Goal: Task Accomplishment & Management: Complete application form

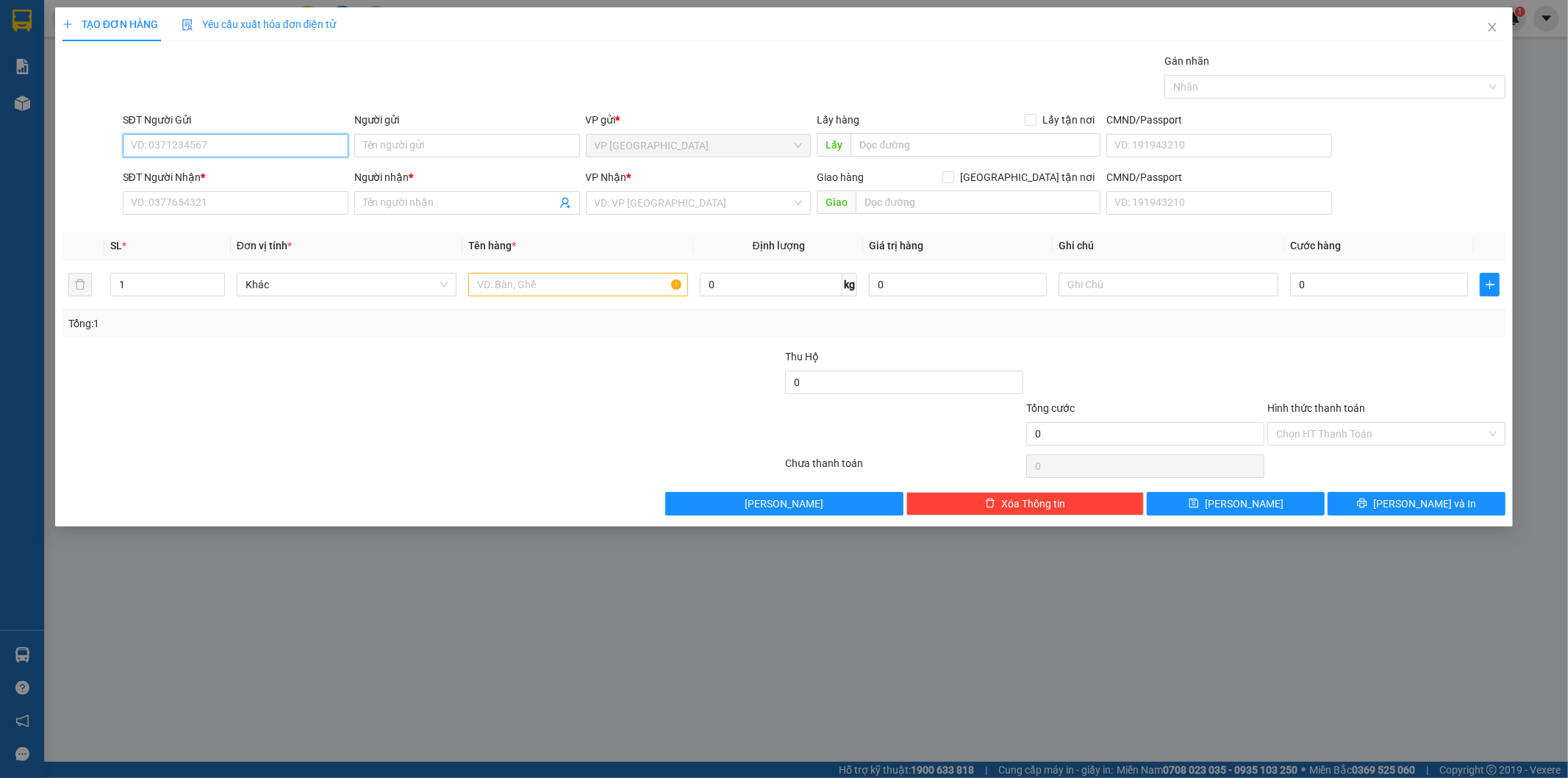
click at [261, 142] on input "SĐT Người Gửi" at bounding box center [236, 146] width 226 height 24
drag, startPoint x: 216, startPoint y: 140, endPoint x: 173, endPoint y: 143, distance: 43.1
click at [173, 143] on input "09678" at bounding box center [236, 146] width 226 height 24
type input "0765308896"
click at [414, 158] on div "Người gửi Tên người gửi" at bounding box center [468, 138] width 226 height 51
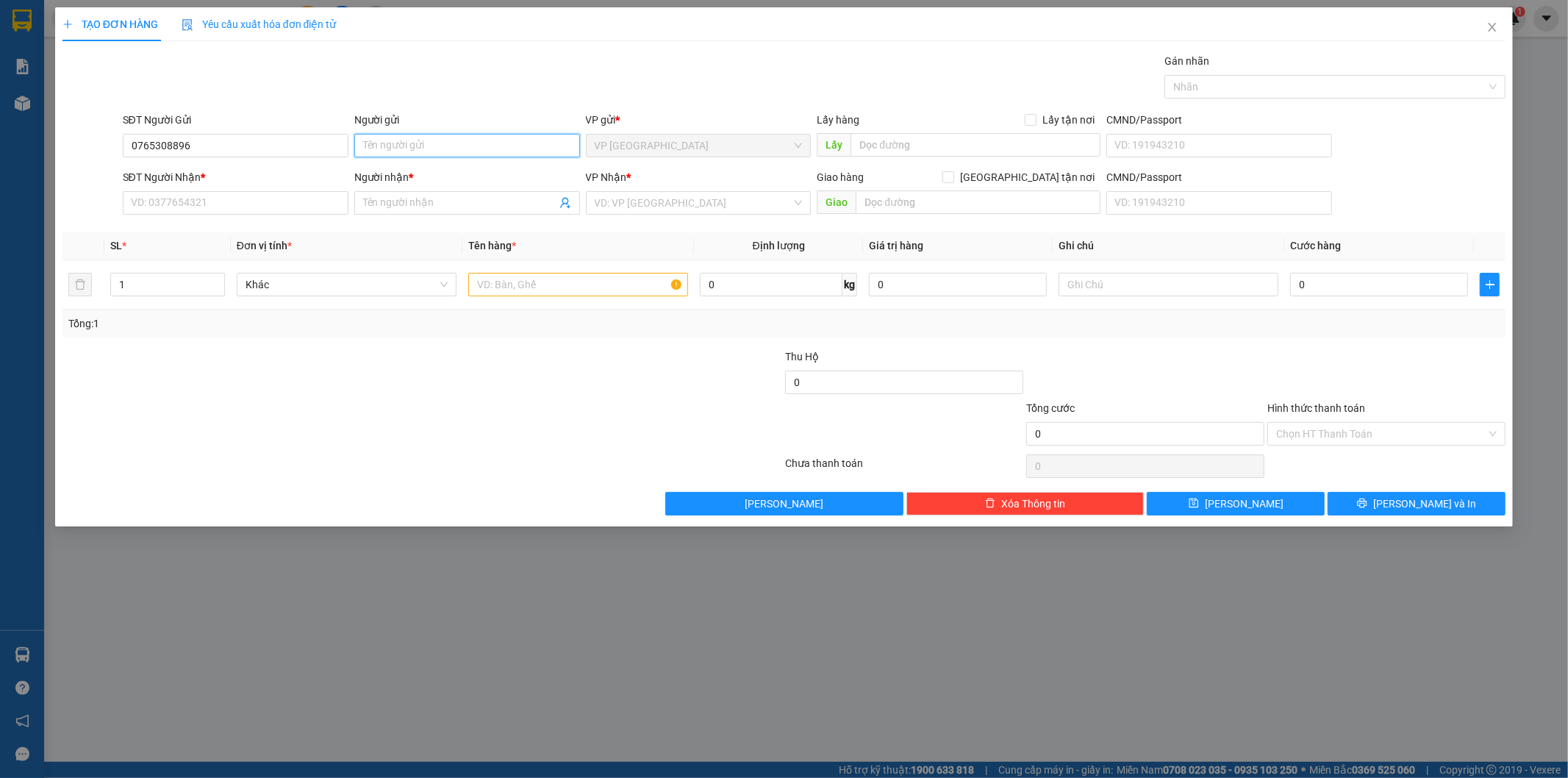
click at [424, 153] on input "Người gửi" at bounding box center [468, 146] width 226 height 24
click at [149, 207] on input "SĐT Người Nhận *" at bounding box center [236, 203] width 226 height 24
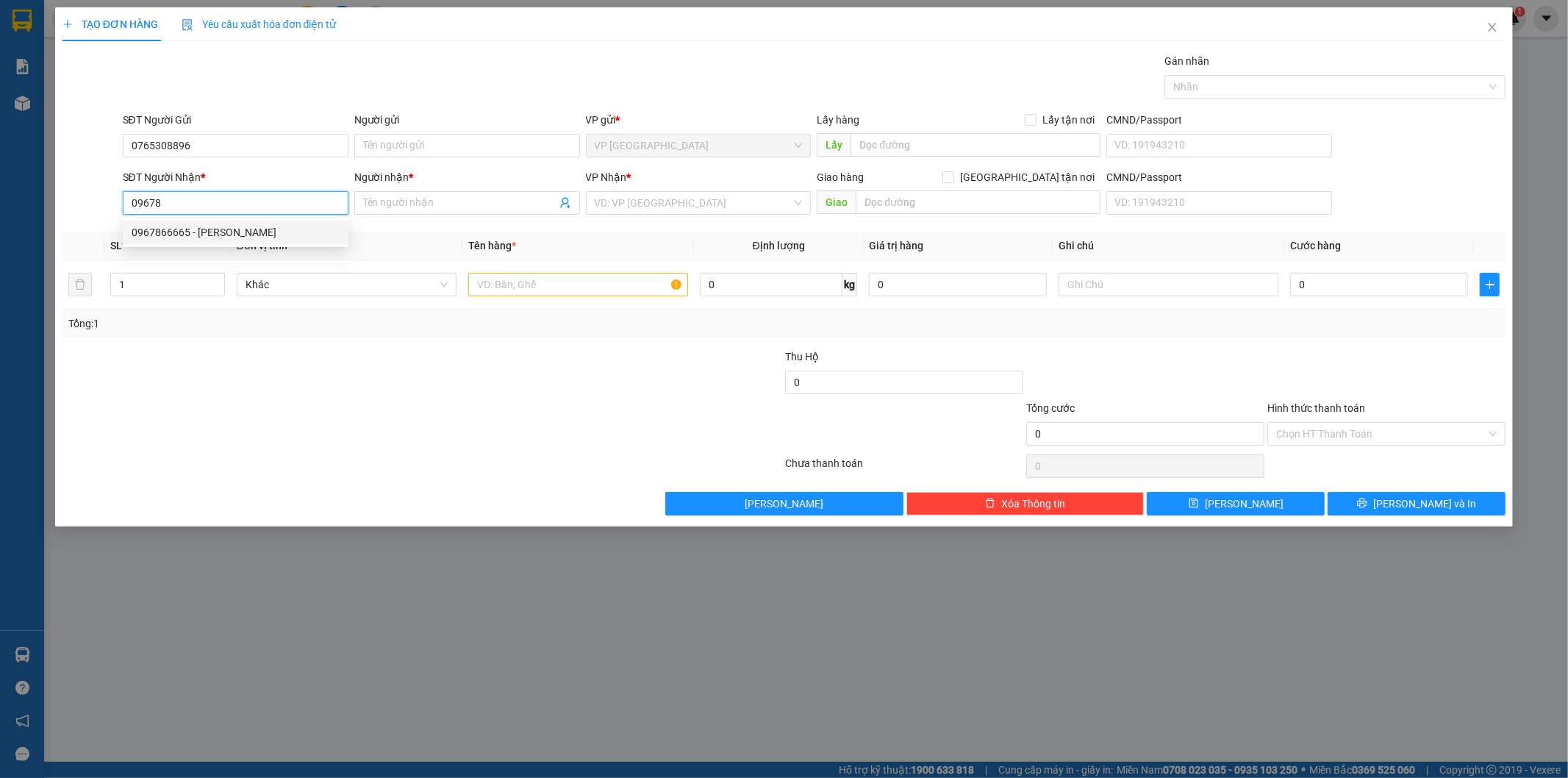
click at [211, 233] on div "0967866665 - [PERSON_NAME]" at bounding box center [235, 233] width 208 height 16
type input "0967866665"
type input "[PERSON_NAME]"
type input "530.000"
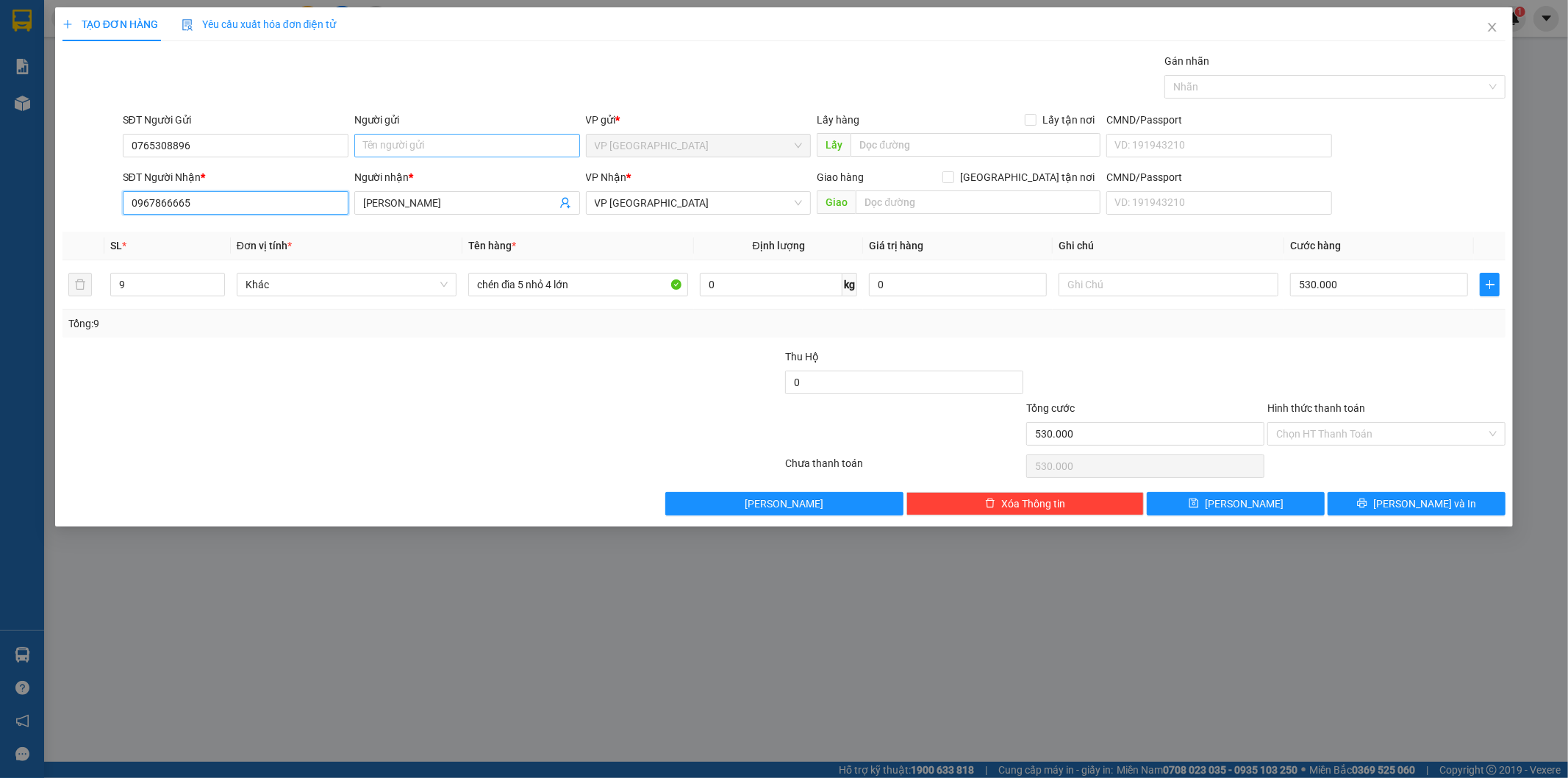
type input "0967866665"
click at [439, 148] on input "Người gửi" at bounding box center [468, 146] width 226 height 24
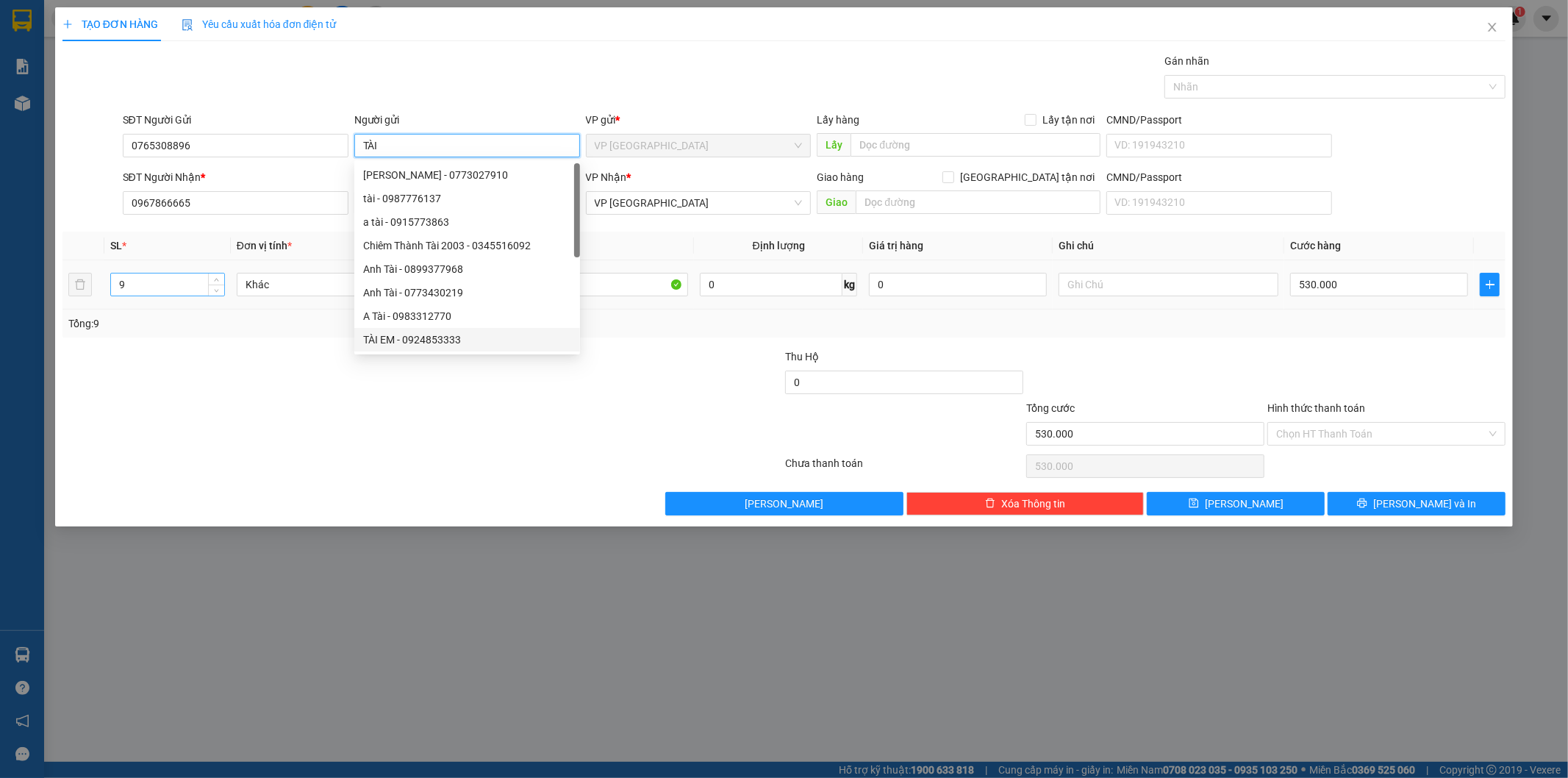
type input "TÀI"
click at [173, 290] on input "9" at bounding box center [168, 285] width 113 height 22
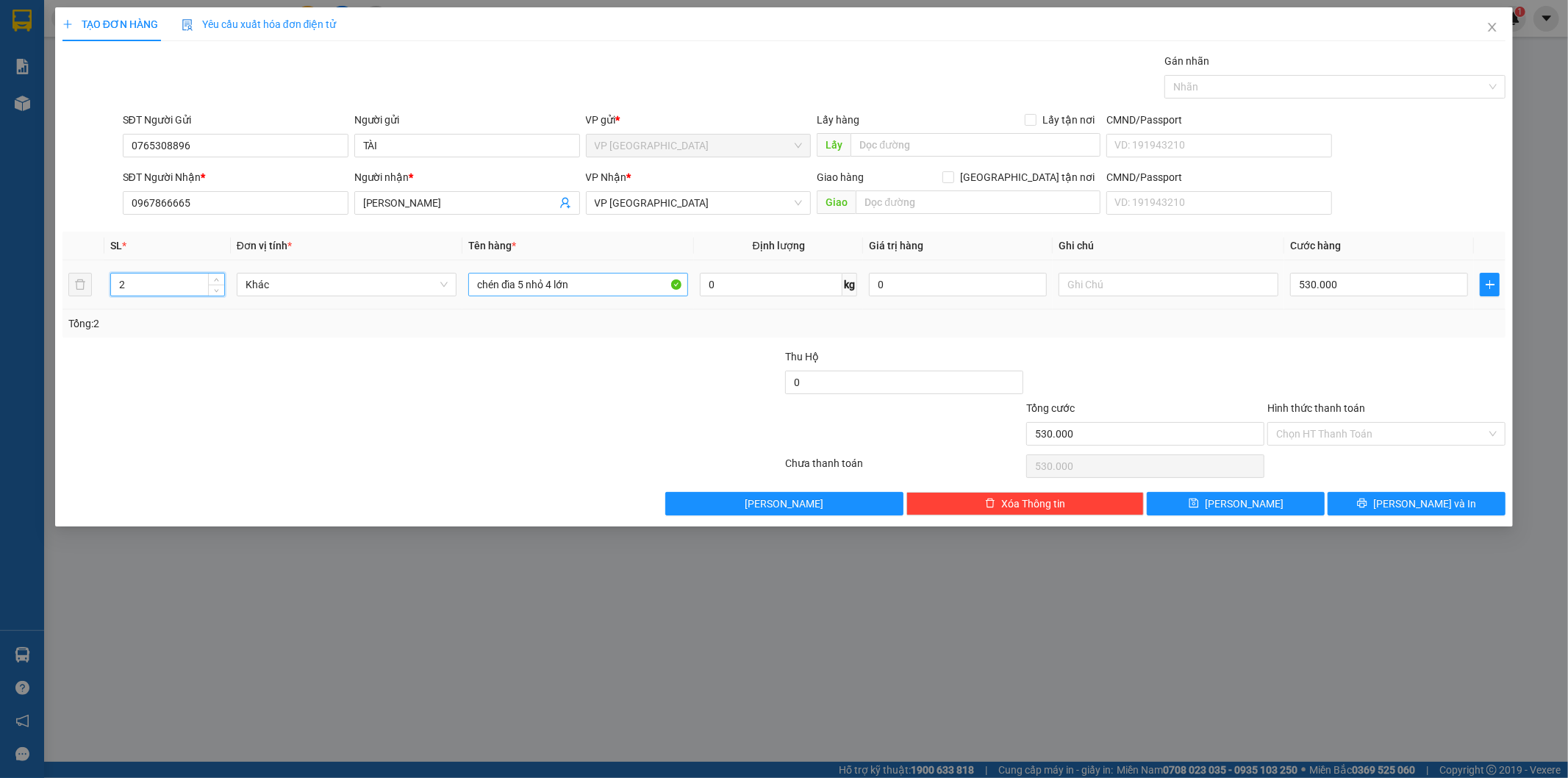
type input "2"
click at [607, 290] on input "chén dĩa 5 nhỏ 4 lớn" at bounding box center [578, 285] width 220 height 24
type textarea "lớn"
click at [607, 290] on input "chén dĩa 5 nhỏ 4 lớn" at bounding box center [578, 285] width 220 height 24
click at [607, 291] on input "chén dĩa 5 nhỏ 4 lớn" at bounding box center [578, 285] width 220 height 24
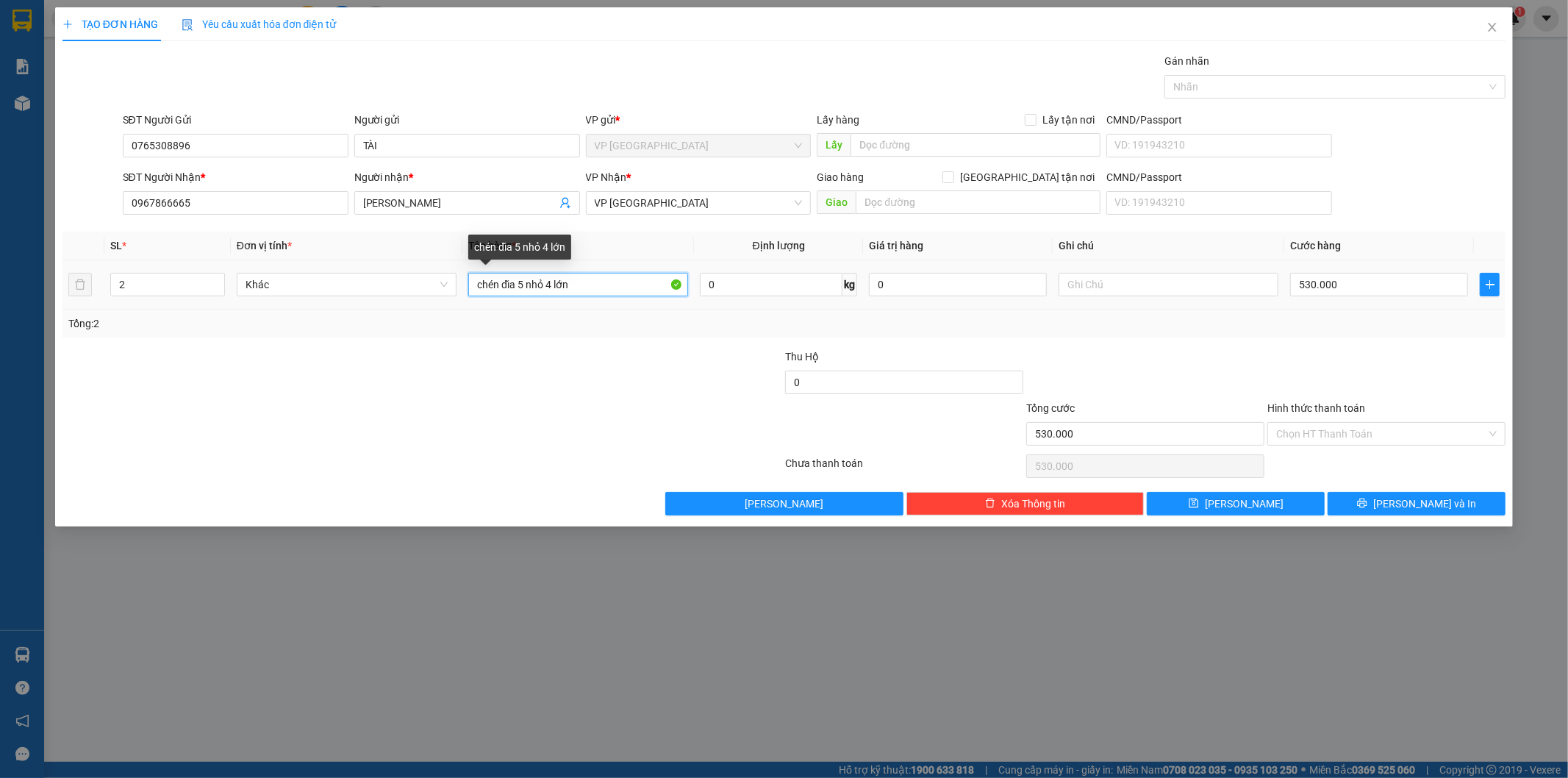
click at [606, 291] on input "chén dĩa 5 nhỏ 4 lớn" at bounding box center [578, 285] width 220 height 24
type input "PHÔ MAI"
click at [1372, 280] on input "530.000" at bounding box center [1379, 285] width 178 height 24
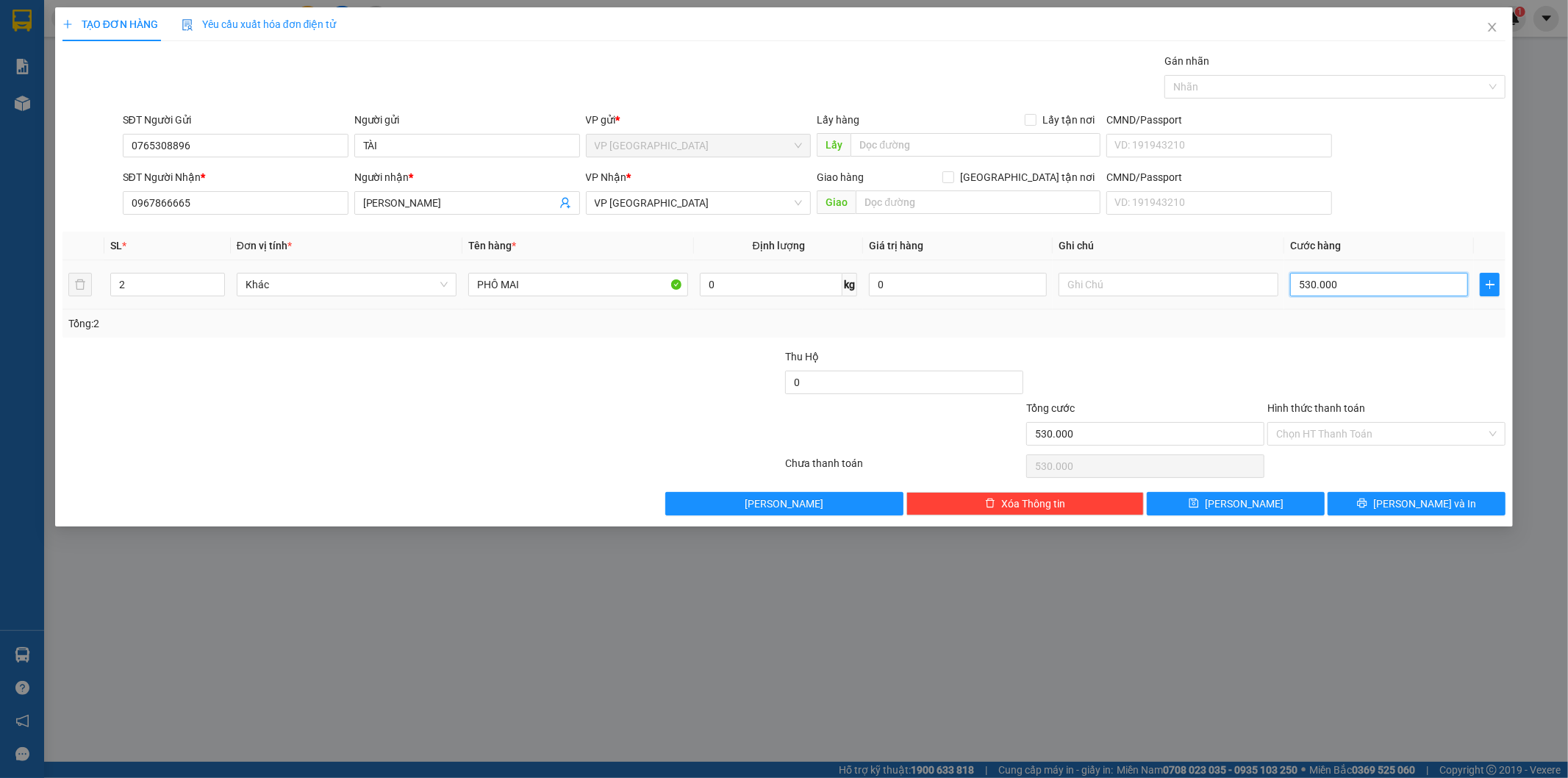
type input "0"
type input "1"
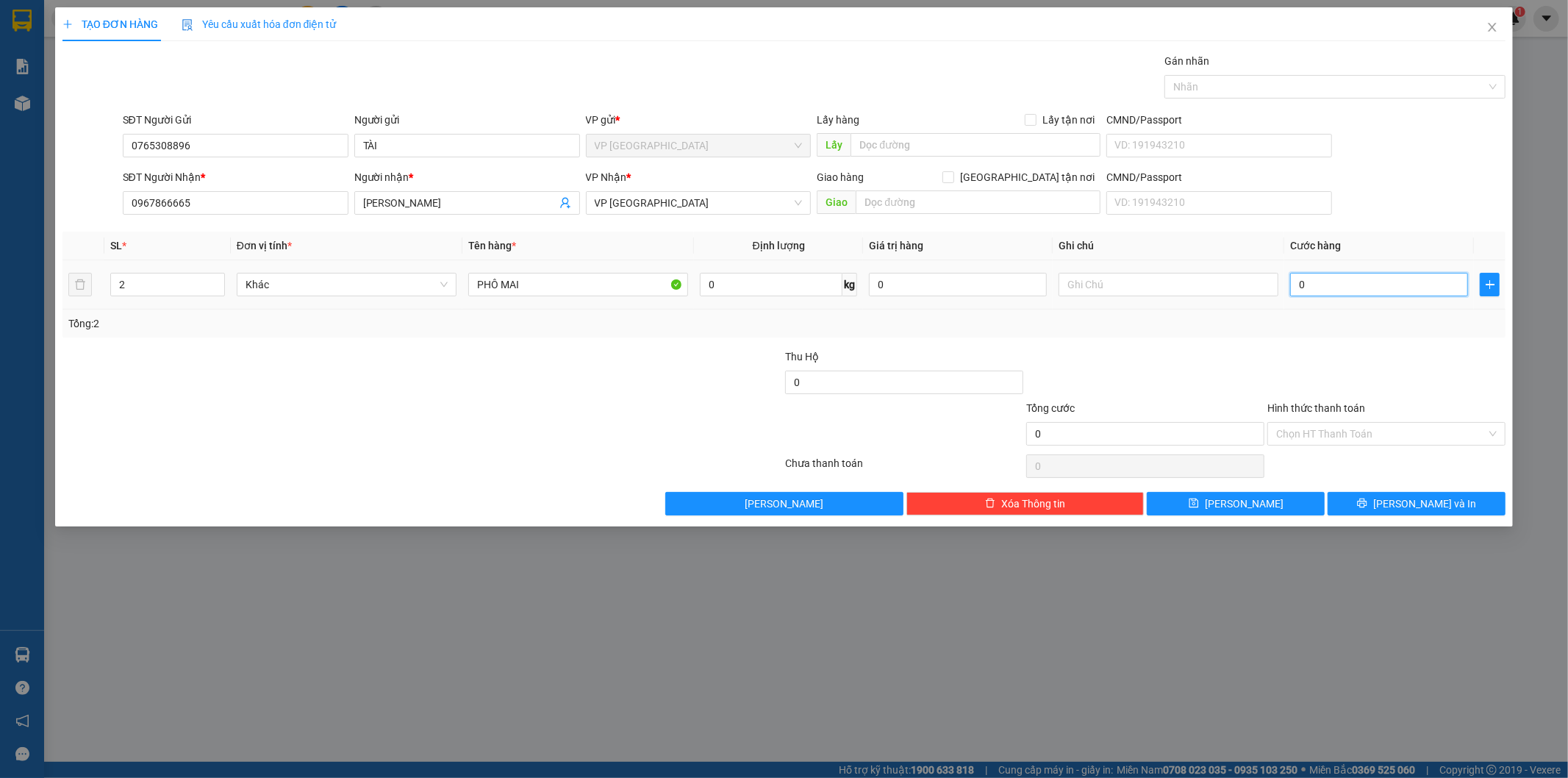
type input "01"
type input "14"
type input "014"
type input "140"
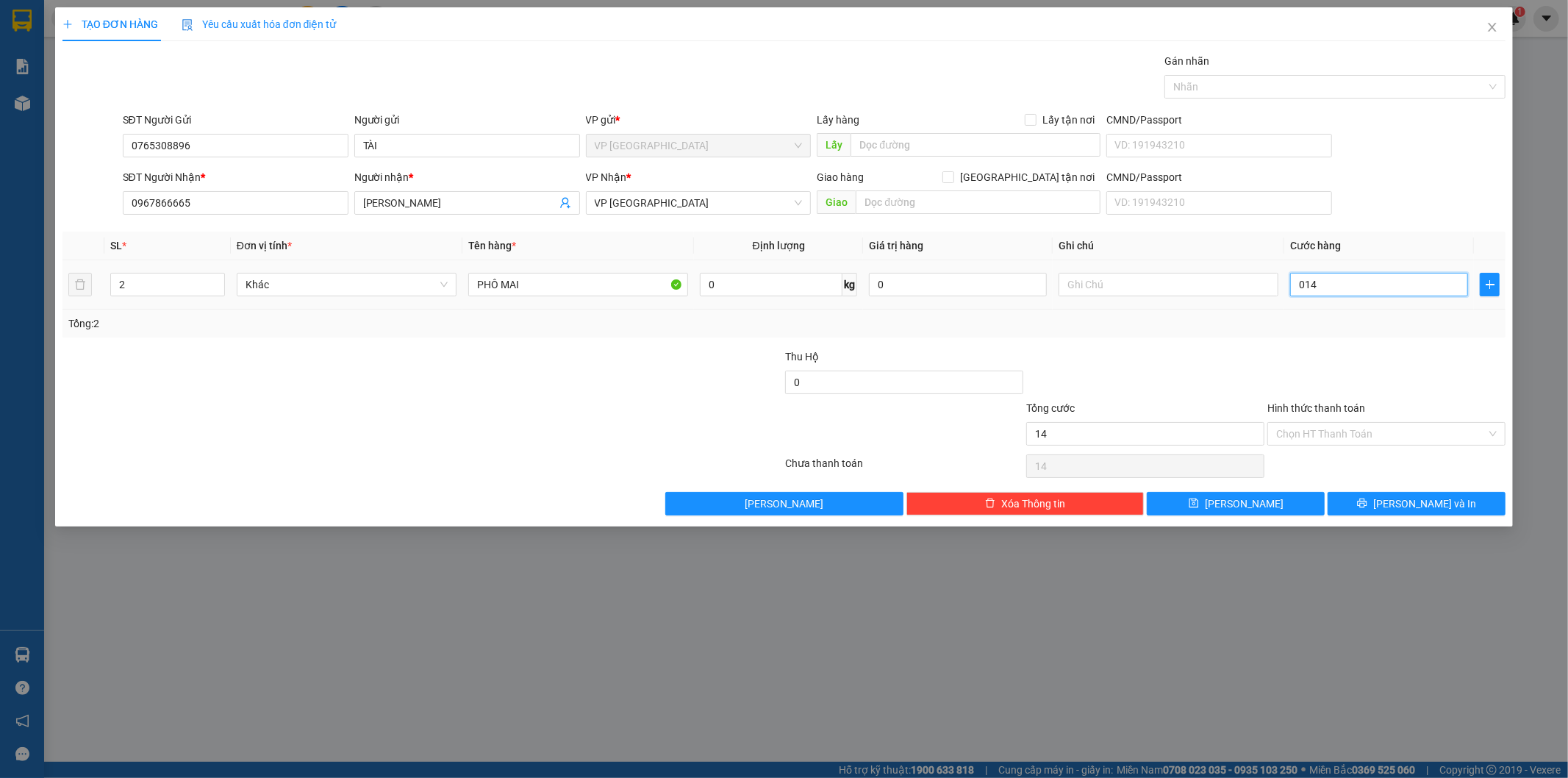
type input "140"
type input "0.140"
type input "1.400"
type input "01.400"
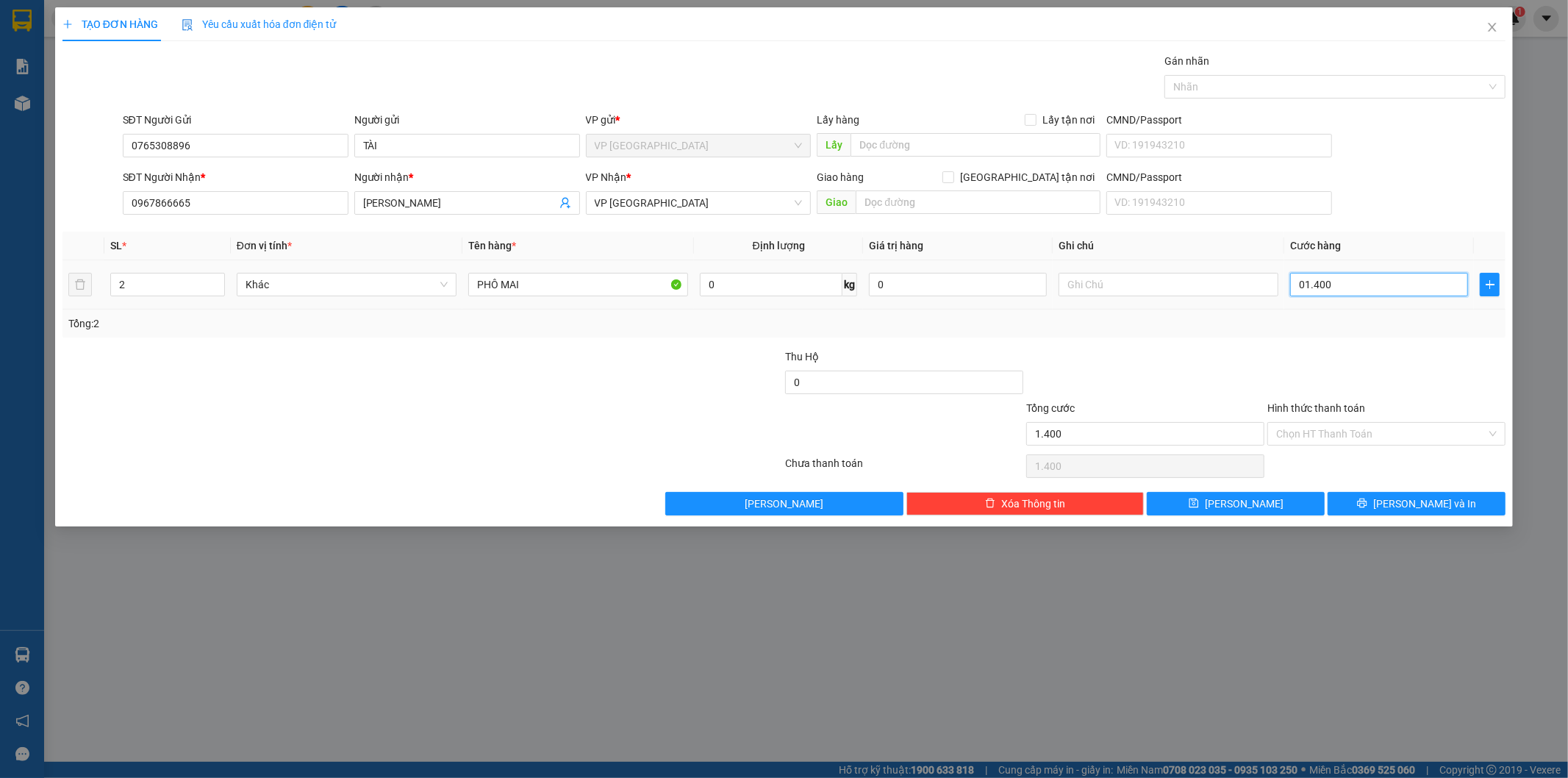
type input "14.000"
type input "014.000"
type input "140.000"
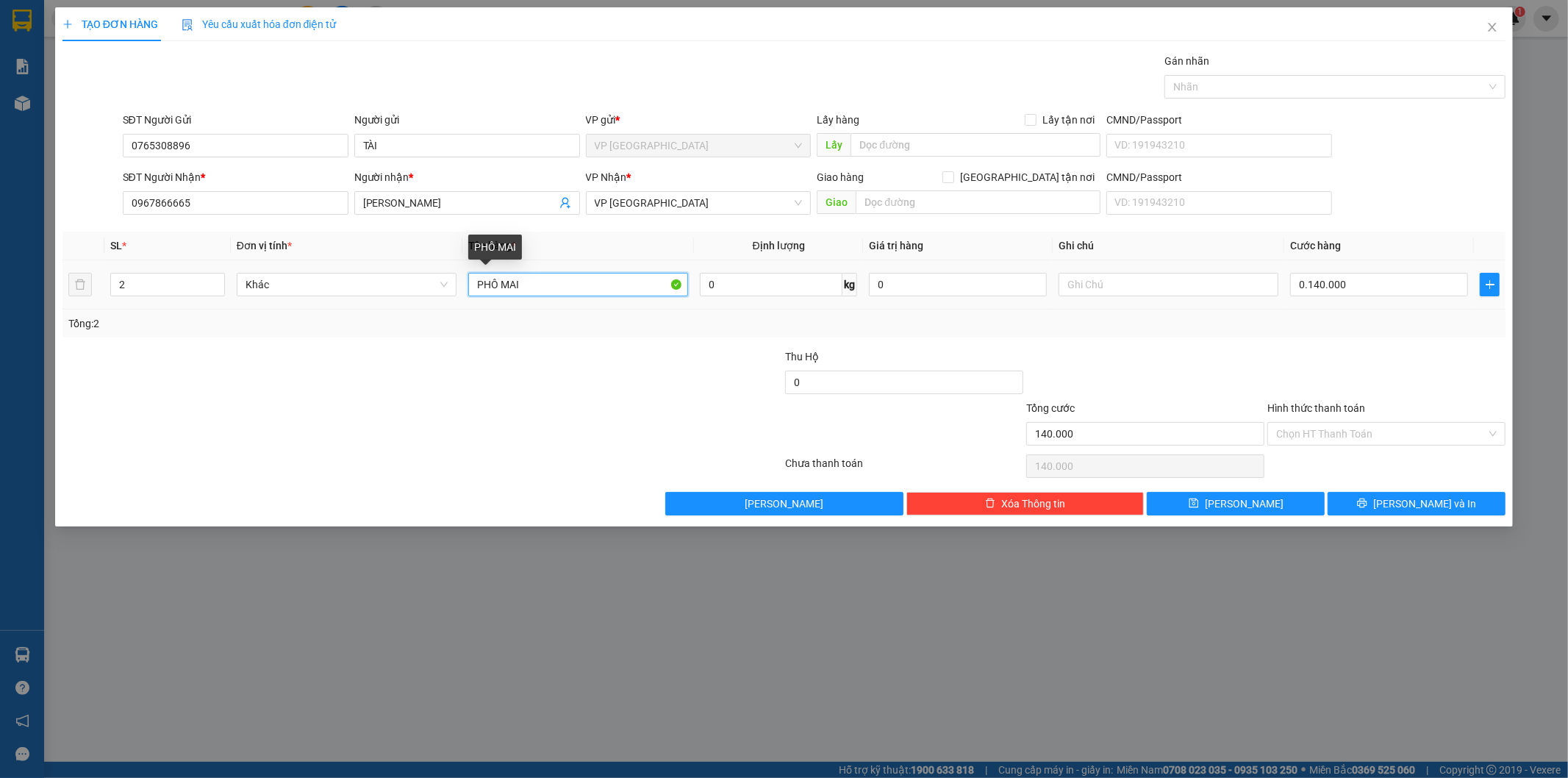
type input "140.000"
click at [561, 295] on input "PHÔ MAI" at bounding box center [578, 285] width 220 height 24
type input "P"
type input "Y"
type input "THỰC PHÂM"
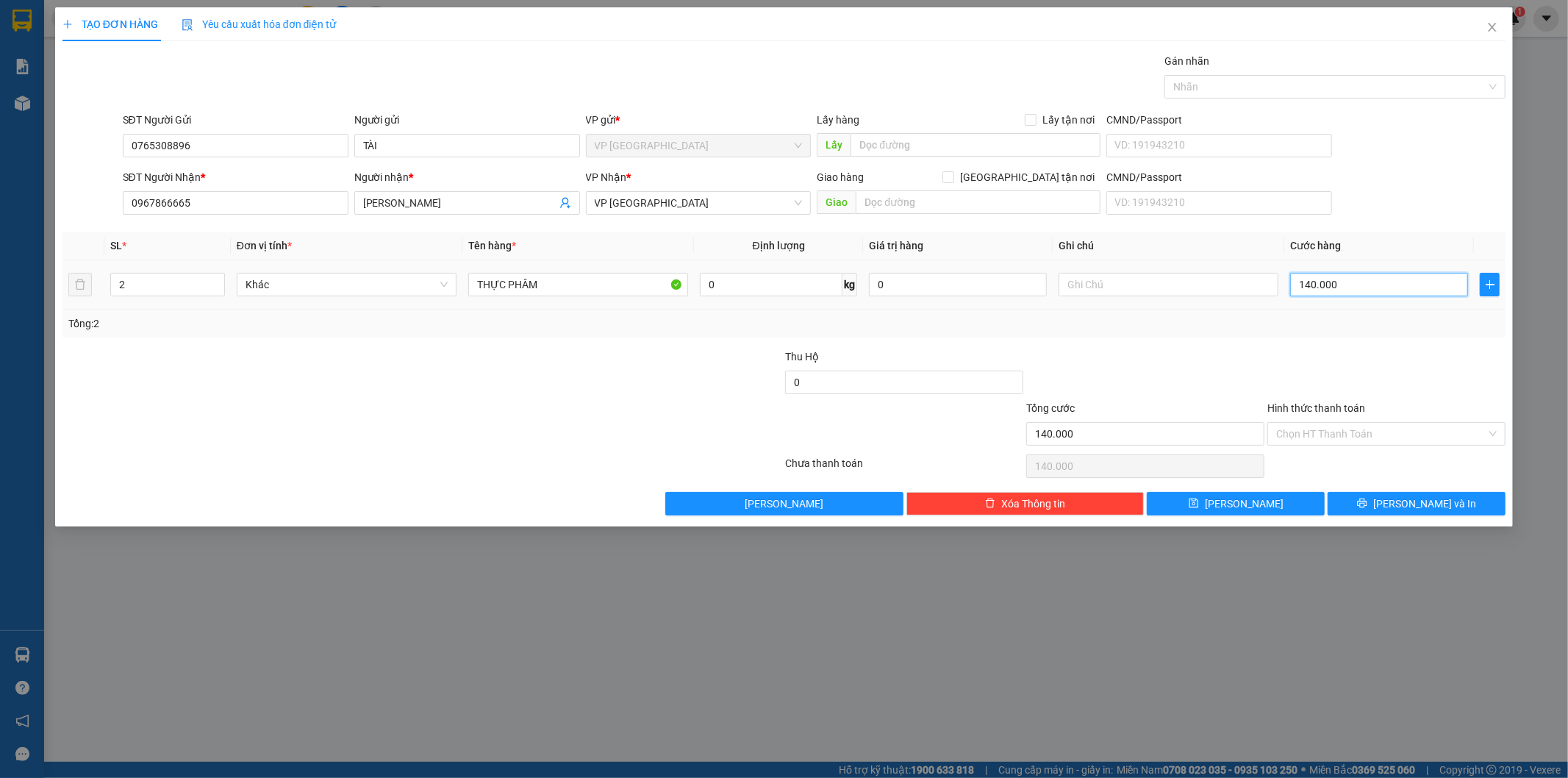
click at [1373, 293] on input "140.000" at bounding box center [1379, 285] width 178 height 24
click at [1370, 429] on input "Hình thức thanh toán" at bounding box center [1381, 434] width 211 height 22
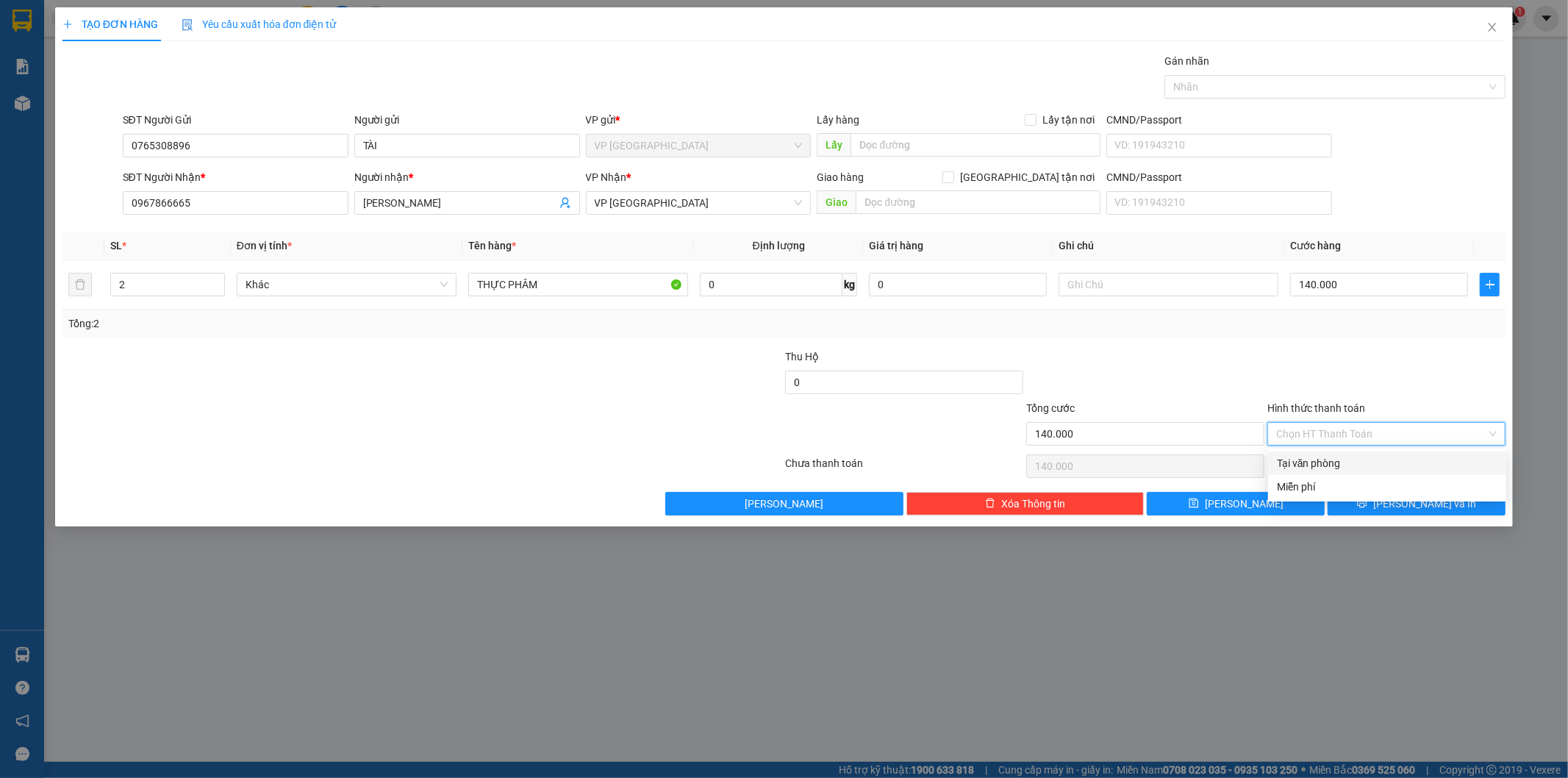
click at [1327, 462] on div "Tại văn phòng" at bounding box center [1387, 463] width 221 height 16
type input "0"
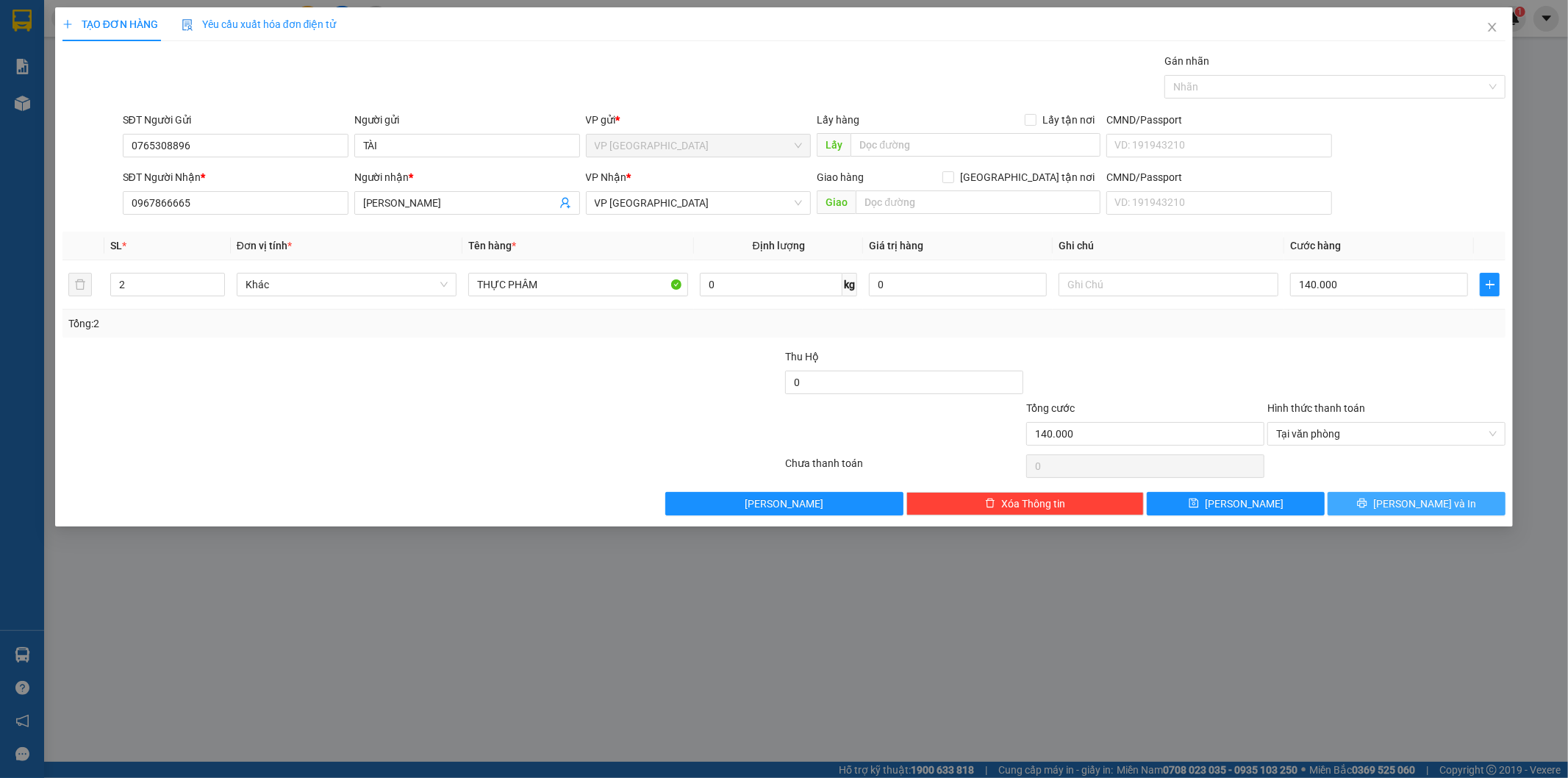
click at [1419, 508] on span "[PERSON_NAME] và In" at bounding box center [1425, 504] width 103 height 16
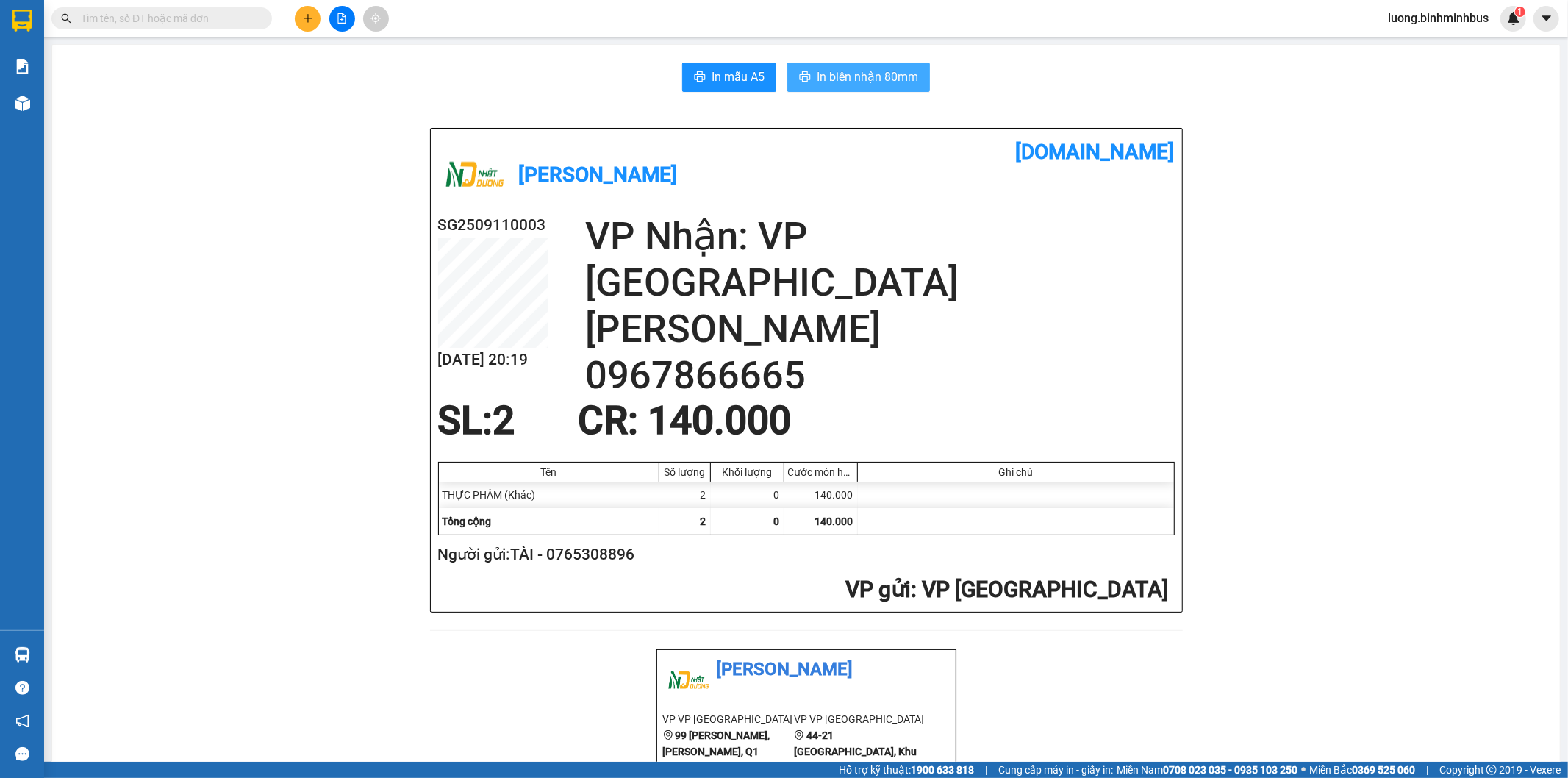
click at [891, 67] on button "In biên nhận 80mm" at bounding box center [859, 78] width 142 height 29
click at [738, 74] on span "In mẫu A5" at bounding box center [738, 77] width 53 height 18
